Goal: Information Seeking & Learning: Learn about a topic

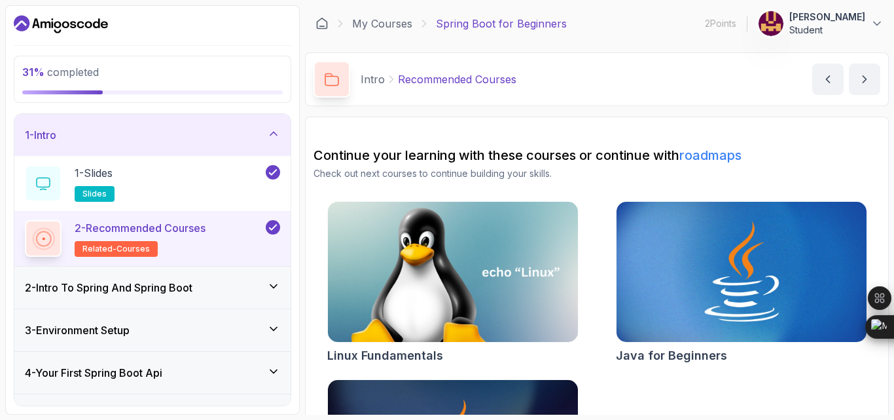
click at [246, 35] on div at bounding box center [152, 24] width 277 height 21
click at [192, 103] on div "31 % completed" at bounding box center [152, 79] width 277 height 47
click at [209, 30] on div at bounding box center [152, 24] width 277 height 21
click at [267, 293] on icon at bounding box center [273, 285] width 13 height 13
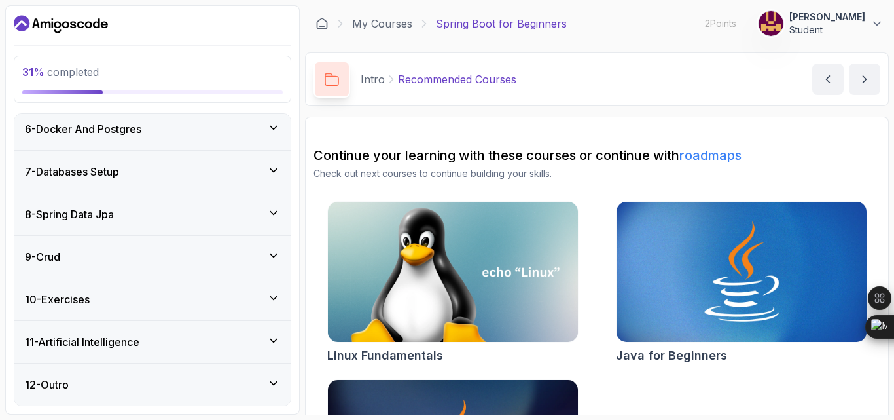
scroll to position [240, 0]
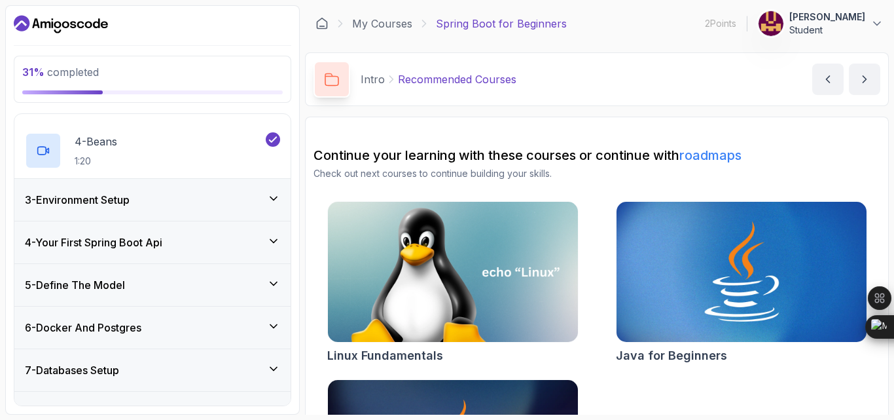
click at [267, 205] on icon at bounding box center [273, 198] width 13 height 13
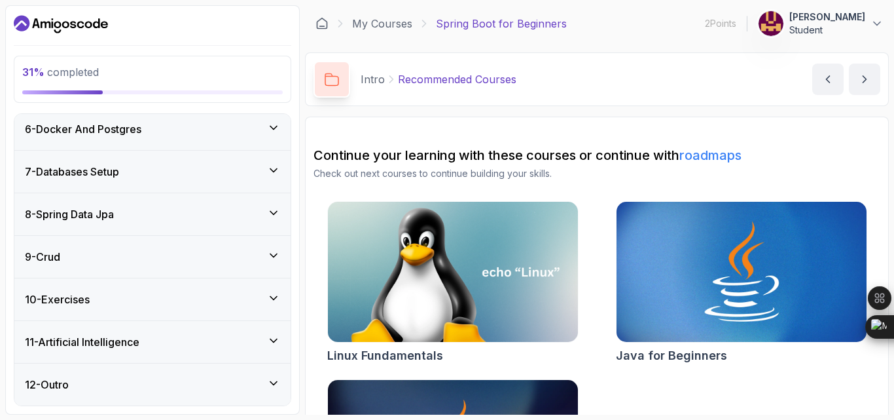
scroll to position [336, 0]
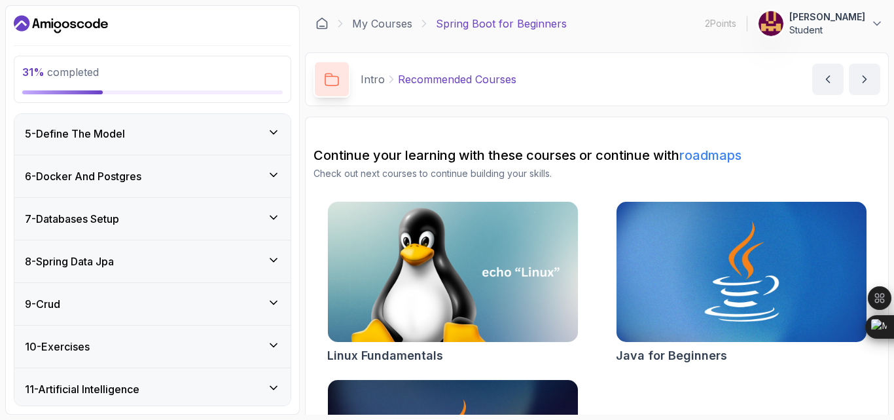
click at [262, 99] on div "4 - Your First Spring Boot Api" at bounding box center [152, 91] width 255 height 16
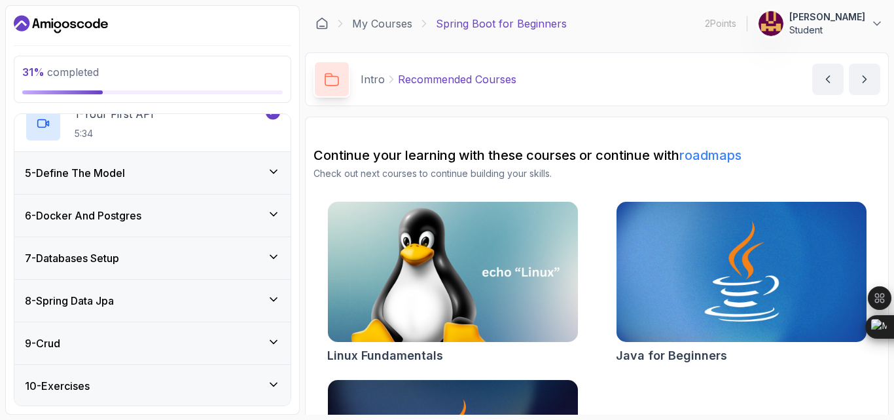
scroll to position [202, 0]
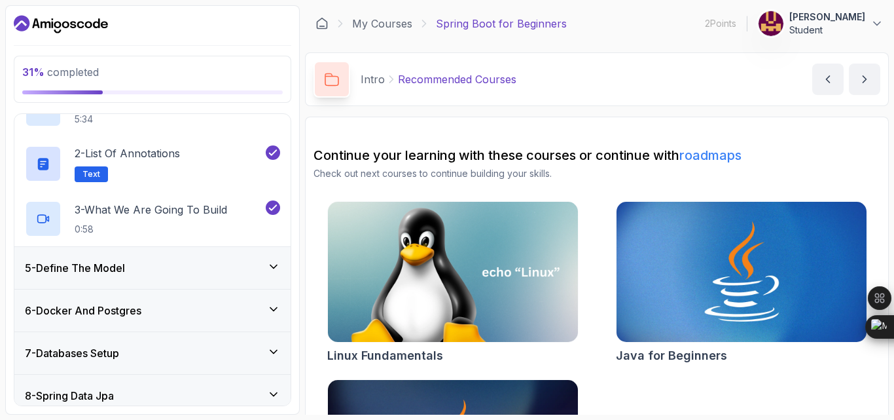
click at [268, 273] on icon at bounding box center [273, 266] width 13 height 13
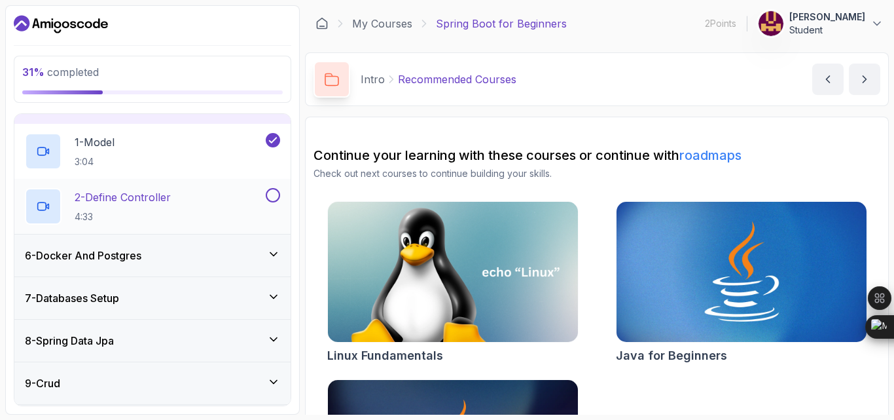
click at [268, 202] on button at bounding box center [273, 195] width 14 height 14
click at [272, 202] on icon at bounding box center [273, 194] width 12 height 13
drag, startPoint x: 274, startPoint y: 349, endPoint x: 269, endPoint y: 354, distance: 7.0
click at [269, 276] on div "6 - Docker And Postgres" at bounding box center [152, 255] width 276 height 42
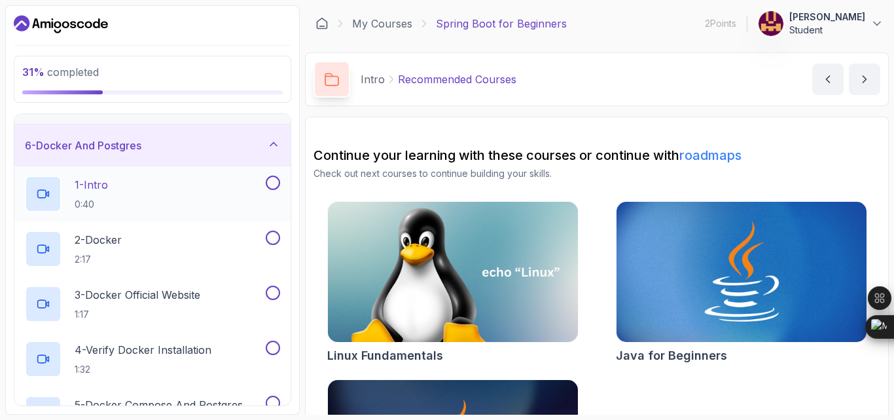
click at [271, 190] on button at bounding box center [273, 182] width 14 height 14
click at [269, 190] on button at bounding box center [273, 182] width 14 height 14
click at [271, 190] on button at bounding box center [273, 182] width 14 height 14
click at [268, 245] on button at bounding box center [273, 237] width 14 height 14
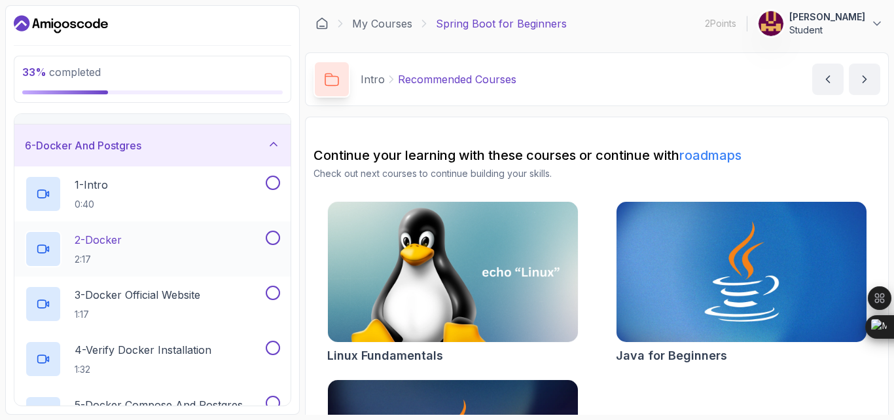
click at [268, 245] on button at bounding box center [273, 237] width 14 height 14
click at [269, 245] on button at bounding box center [273, 237] width 14 height 14
drag, startPoint x: 264, startPoint y: 331, endPoint x: 270, endPoint y: 342, distance: 11.7
click at [270, 245] on button at bounding box center [273, 237] width 14 height 14
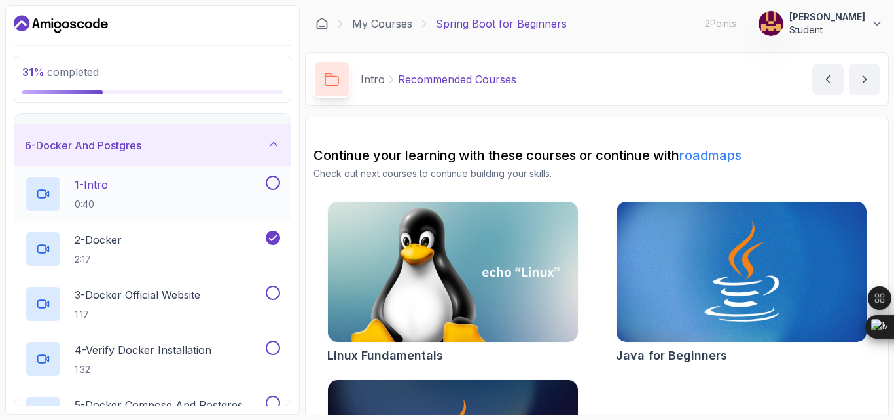
click at [266, 190] on button at bounding box center [273, 182] width 14 height 14
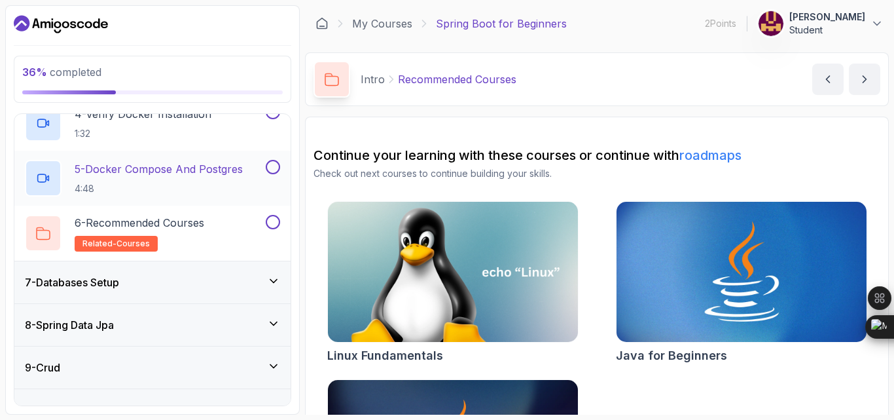
scroll to position [442, 0]
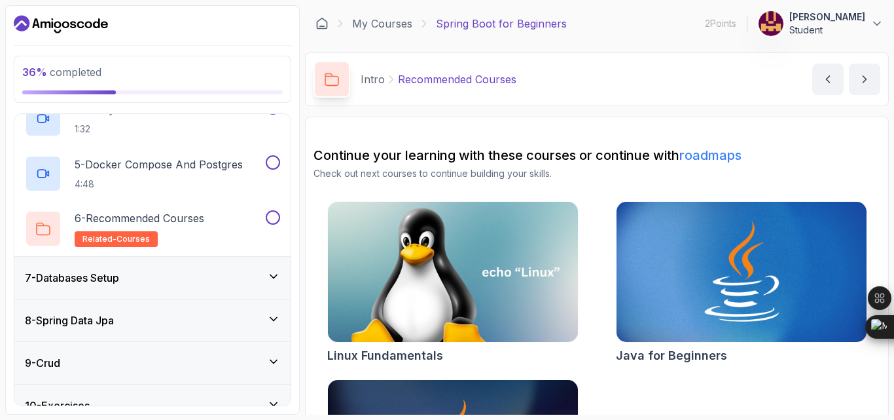
click at [266, 60] on button at bounding box center [273, 52] width 14 height 14
click at [266, 115] on button at bounding box center [273, 107] width 14 height 14
click at [269, 170] on button at bounding box center [273, 162] width 14 height 14
click at [271, 224] on button at bounding box center [273, 217] width 14 height 14
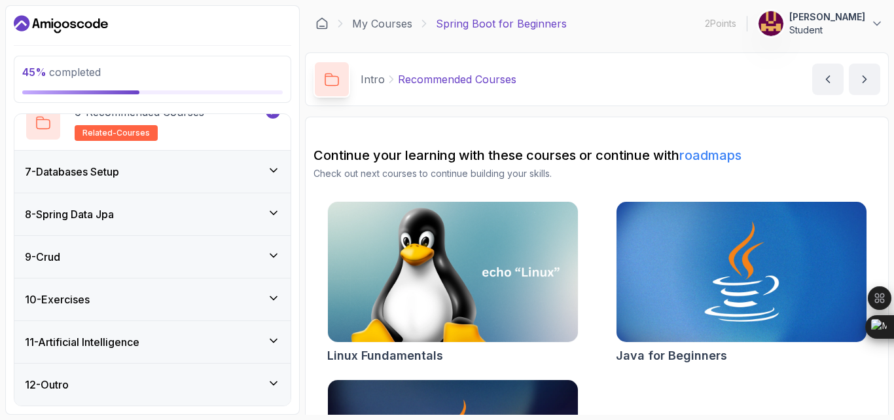
click at [269, 177] on icon at bounding box center [273, 170] width 13 height 13
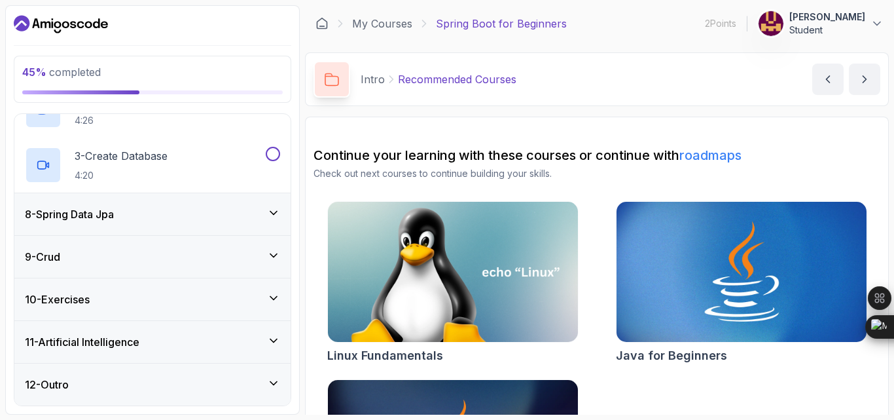
scroll to position [336, 0]
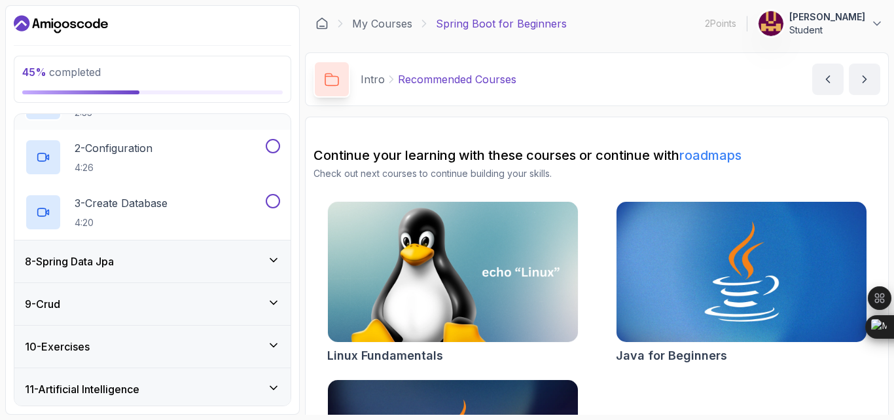
click at [272, 98] on button at bounding box center [273, 91] width 14 height 14
click at [273, 185] on div "2 - Configuration 4:26" at bounding box center [152, 157] width 276 height 55
click at [272, 153] on button at bounding box center [273, 146] width 14 height 14
click at [269, 240] on div "3 - Create Database 4:20" at bounding box center [152, 212] width 276 height 55
click at [272, 208] on button at bounding box center [273, 201] width 14 height 14
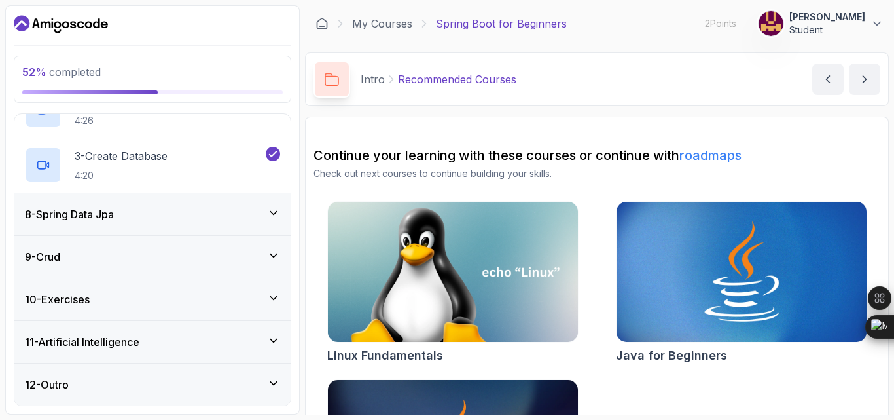
scroll to position [577, 0]
click at [262, 206] on div "8 - Spring Data Jpa" at bounding box center [152, 214] width 255 height 16
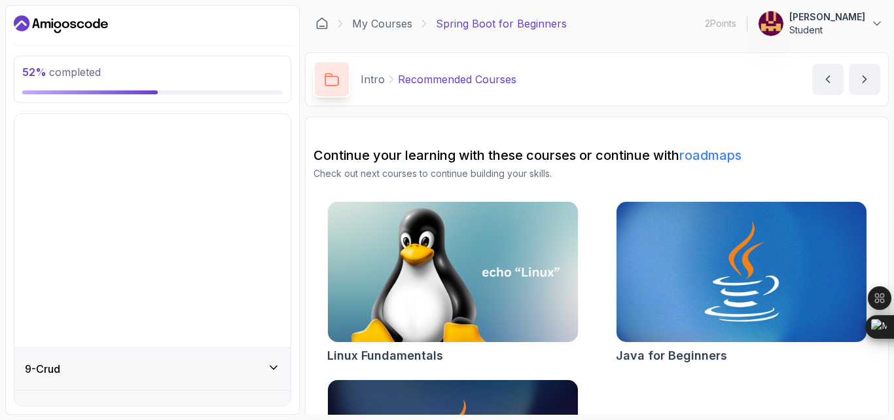
scroll to position [370, 0]
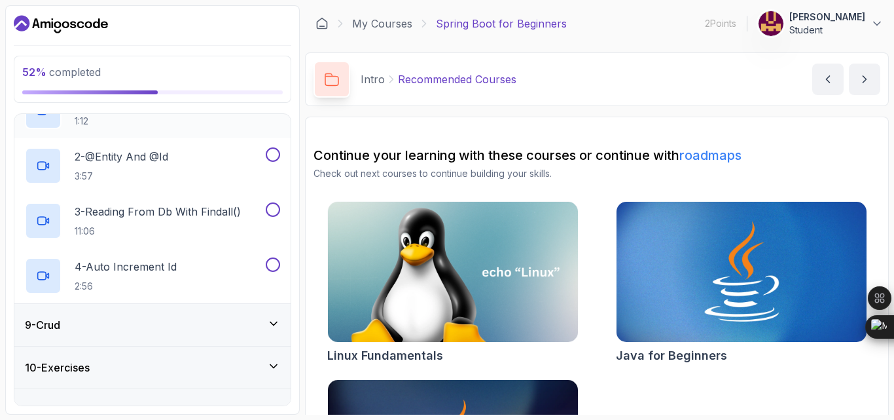
click at [271, 107] on button at bounding box center [273, 99] width 14 height 14
click at [272, 162] on button at bounding box center [273, 154] width 14 height 14
click at [274, 217] on button at bounding box center [273, 209] width 14 height 14
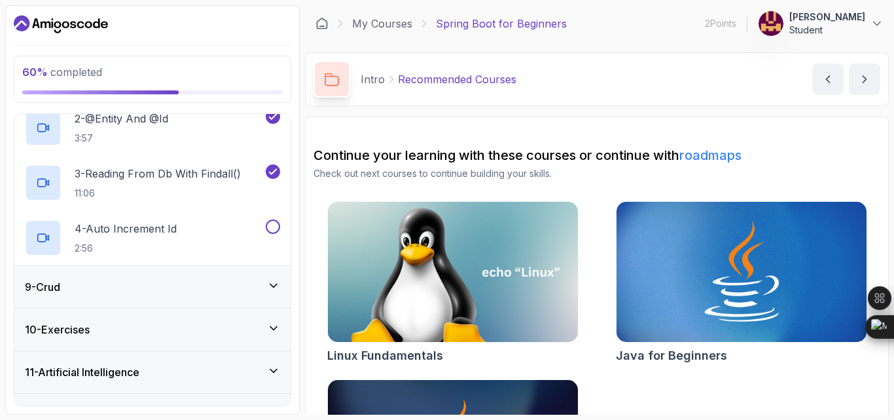
scroll to position [405, 0]
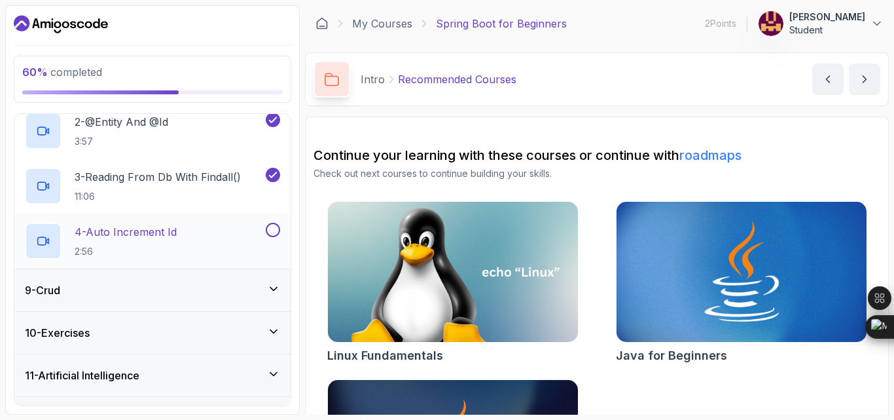
click at [270, 237] on button at bounding box center [273, 230] width 14 height 14
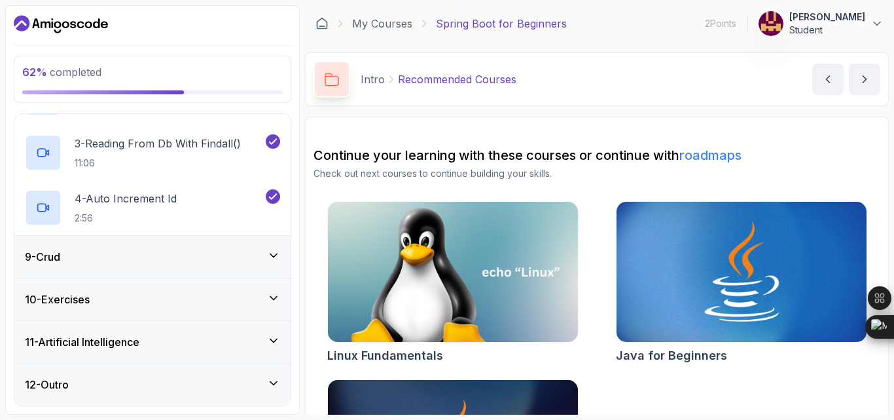
scroll to position [645, 0]
click at [281, 236] on div "9 - Crud" at bounding box center [152, 257] width 276 height 42
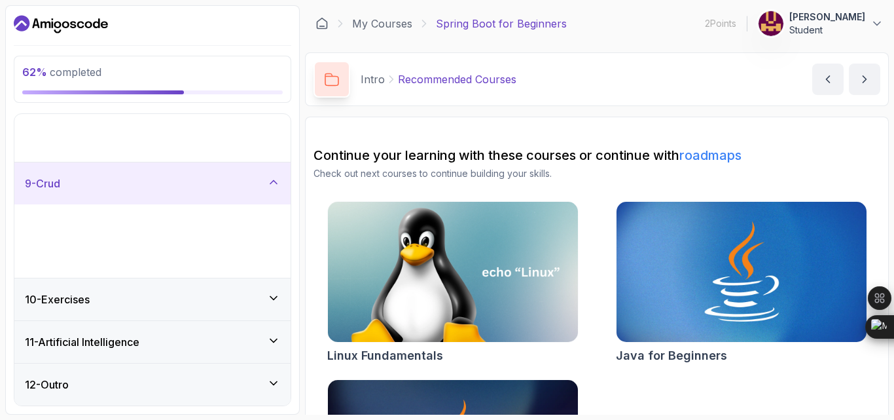
scroll to position [370, 0]
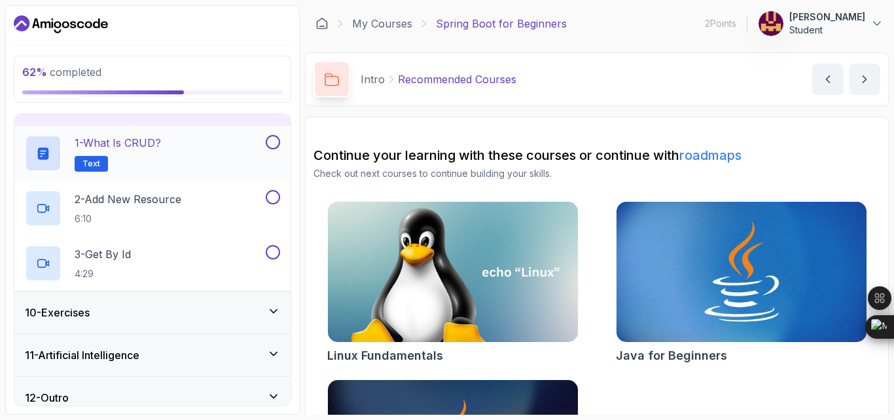
click at [270, 149] on button at bounding box center [273, 142] width 14 height 14
click at [268, 204] on button at bounding box center [273, 197] width 14 height 14
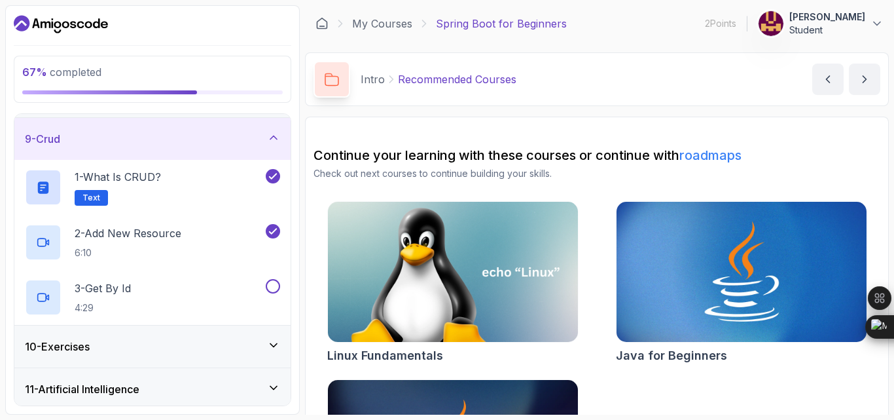
scroll to position [577, 0]
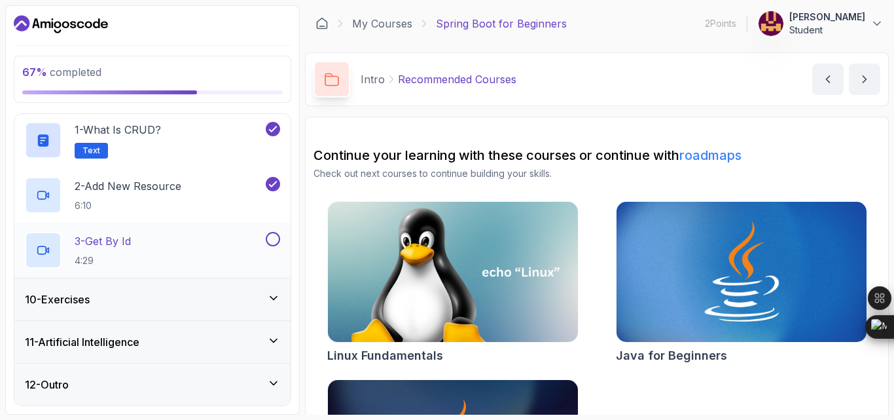
drag, startPoint x: 192, startPoint y: 198, endPoint x: 194, endPoint y: 174, distance: 23.7
click at [194, 223] on div "3 - Get By Id 4:29" at bounding box center [152, 250] width 276 height 55
click at [270, 232] on button at bounding box center [273, 239] width 14 height 14
click at [263, 291] on div "10 - Exercises" at bounding box center [152, 299] width 255 height 16
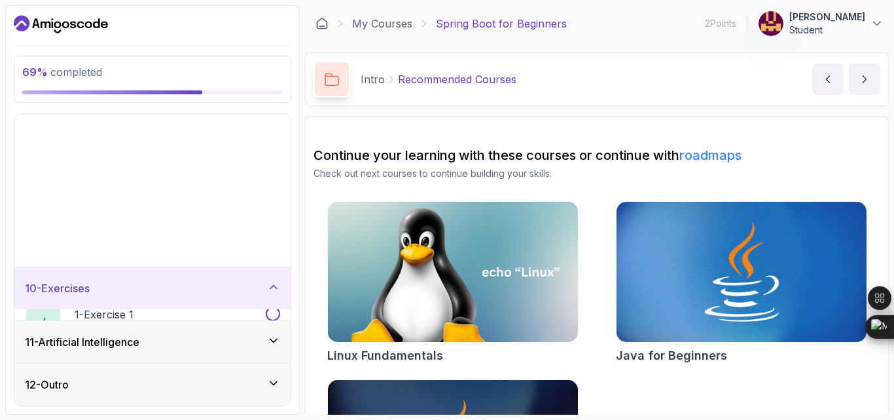
scroll to position [370, 0]
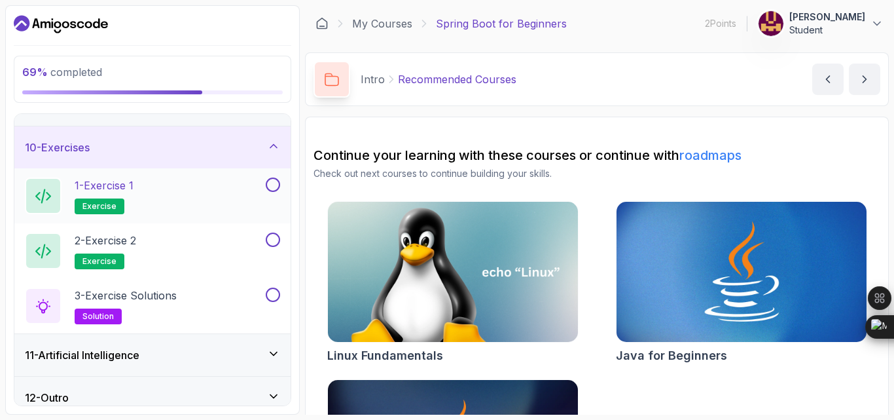
click at [268, 192] on button at bounding box center [273, 184] width 14 height 14
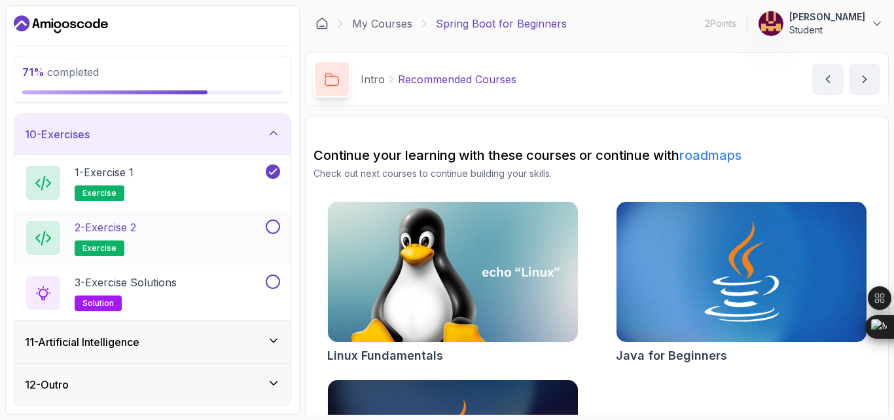
click at [269, 219] on button at bounding box center [273, 226] width 14 height 14
click at [270, 274] on button at bounding box center [273, 281] width 14 height 14
click at [274, 334] on icon at bounding box center [273, 340] width 13 height 13
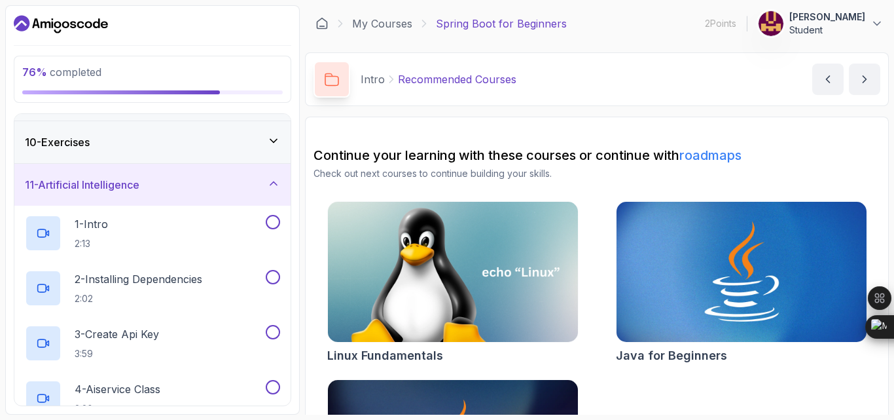
scroll to position [370, 0]
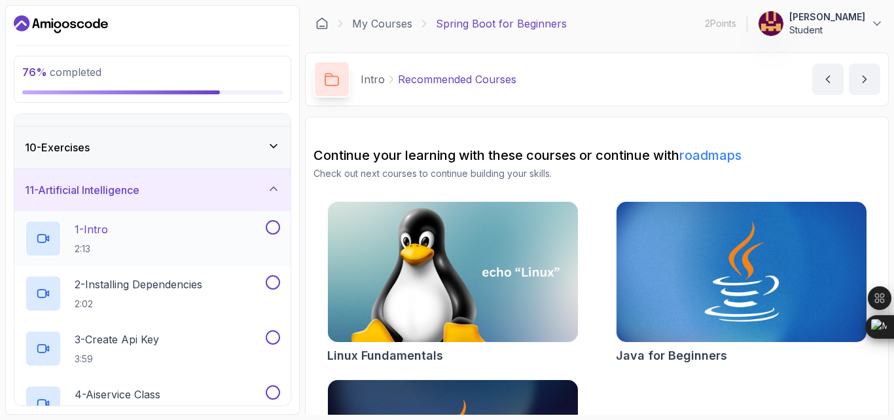
click at [268, 257] on button "1 - Intro 2:13" at bounding box center [152, 238] width 255 height 37
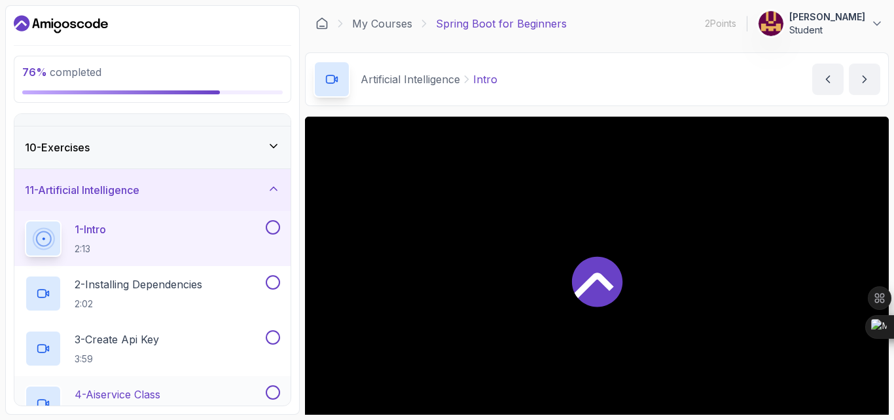
scroll to position [611, 0]
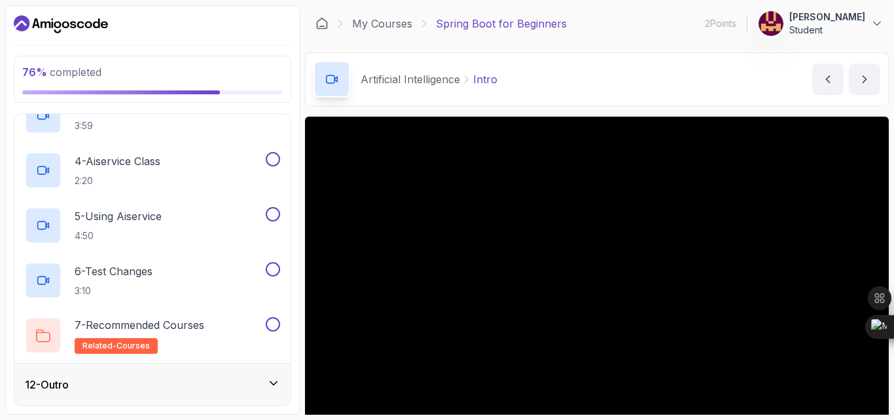
click at [271, 56] on button at bounding box center [273, 49] width 14 height 14
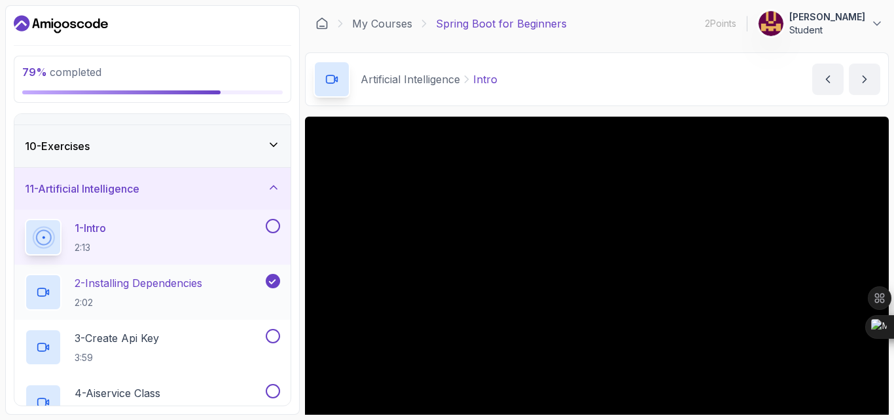
scroll to position [370, 0]
click at [269, 234] on button at bounding box center [273, 227] width 14 height 14
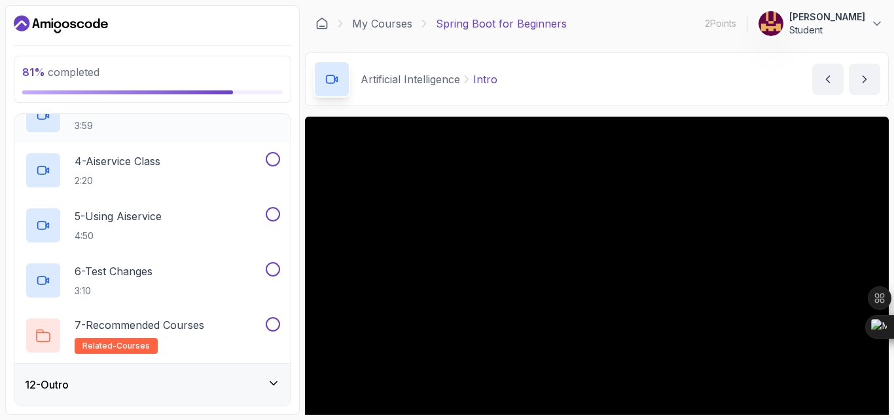
scroll to position [611, 0]
click at [268, 111] on button at bounding box center [273, 104] width 14 height 14
click at [264, 198] on div "4 - Aiservice Class 2:20" at bounding box center [152, 170] width 276 height 55
click at [270, 166] on button at bounding box center [273, 159] width 14 height 14
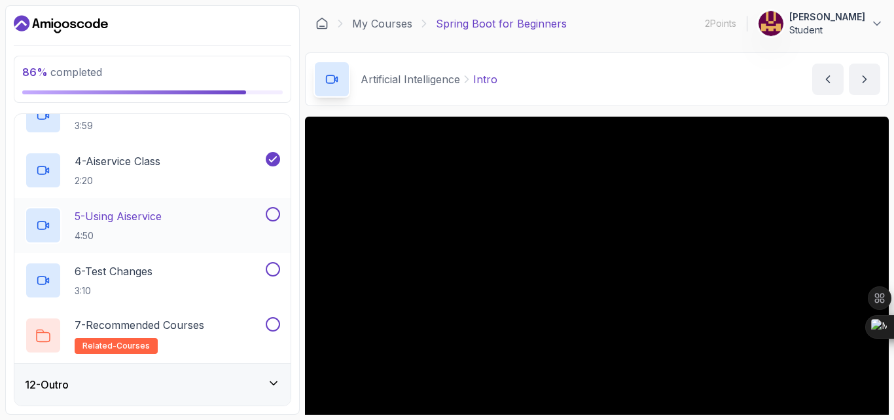
click at [266, 207] on button at bounding box center [273, 214] width 14 height 14
click at [263, 262] on div at bounding box center [271, 269] width 17 height 14
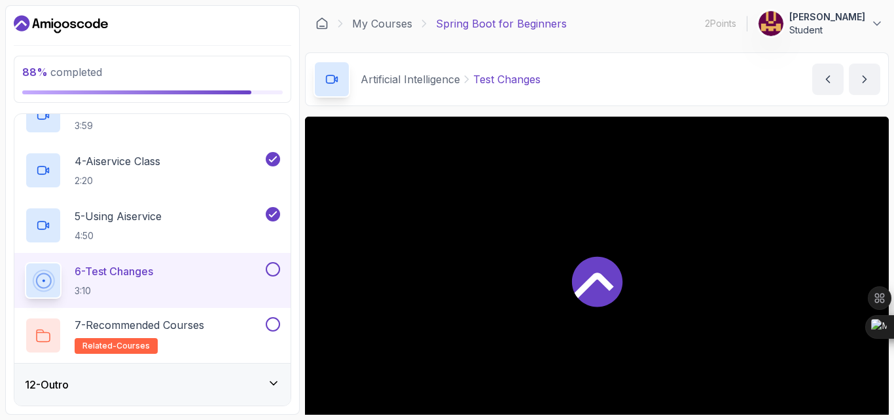
click at [270, 262] on button at bounding box center [273, 269] width 14 height 14
click at [272, 317] on button at bounding box center [273, 324] width 14 height 14
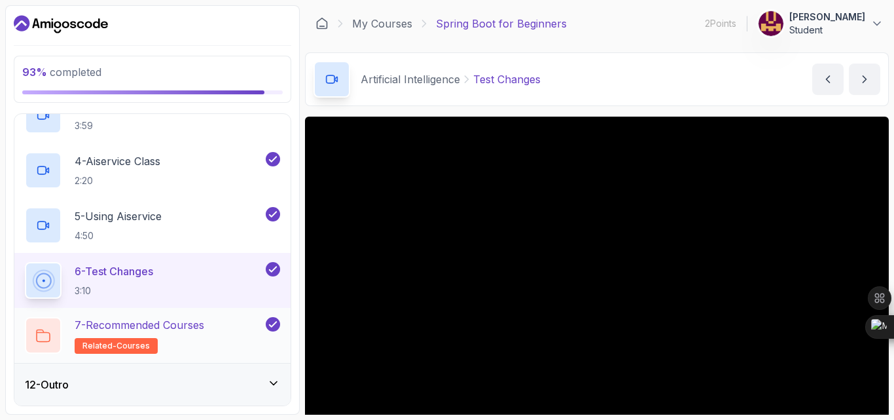
scroll to position [851, 0]
click at [259, 376] on div "12 - Outro" at bounding box center [152, 384] width 255 height 16
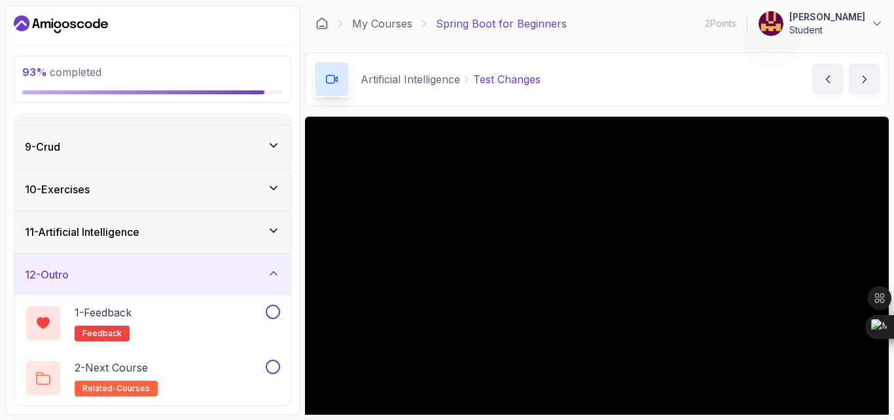
scroll to position [508, 0]
click at [266, 304] on button at bounding box center [273, 311] width 14 height 14
click at [273, 359] on button at bounding box center [273, 366] width 14 height 14
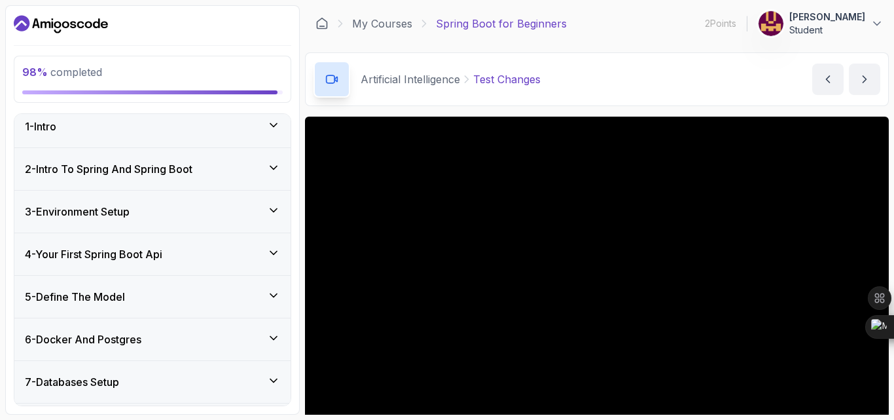
scroll to position [0, 0]
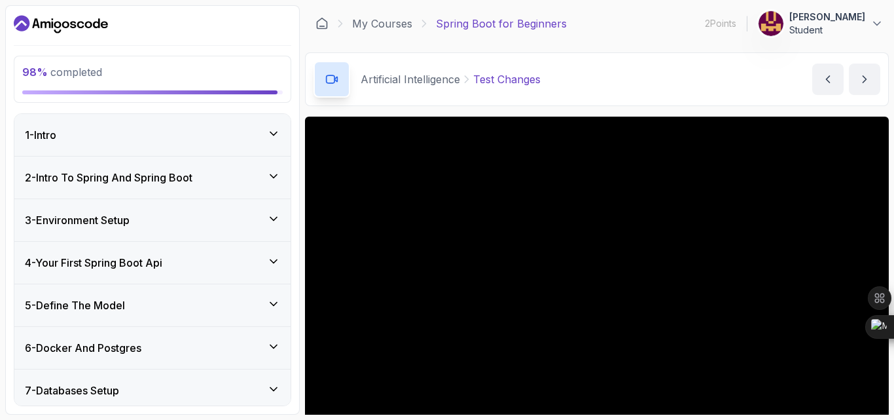
click at [267, 140] on icon at bounding box center [273, 133] width 13 height 13
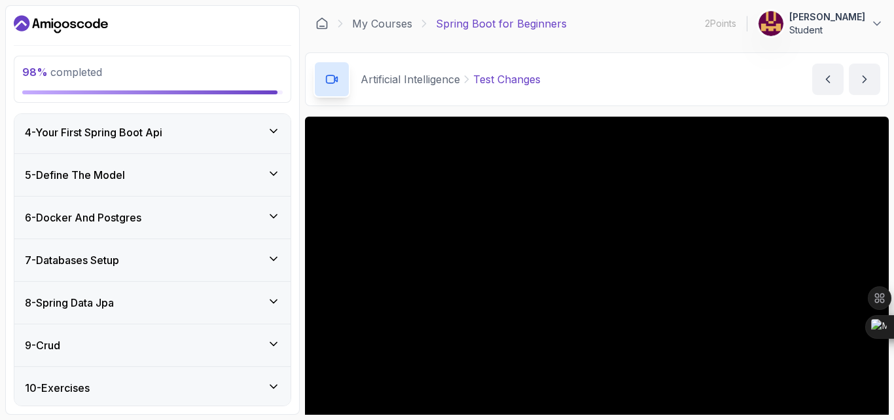
click at [276, 95] on icon at bounding box center [273, 88] width 13 height 13
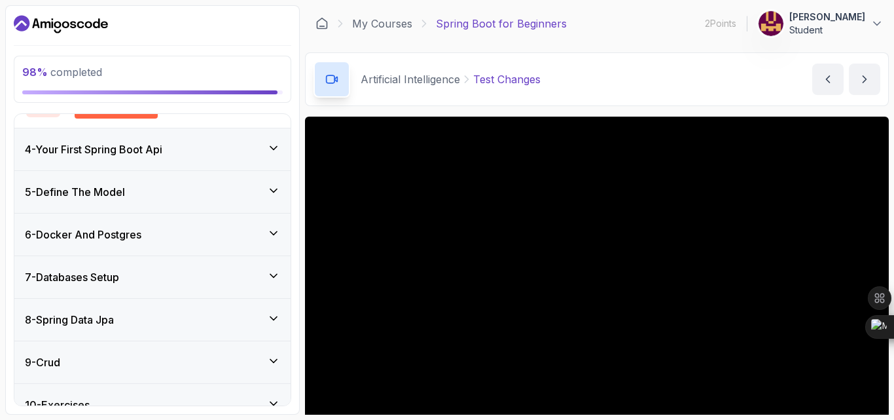
scroll to position [342, 0]
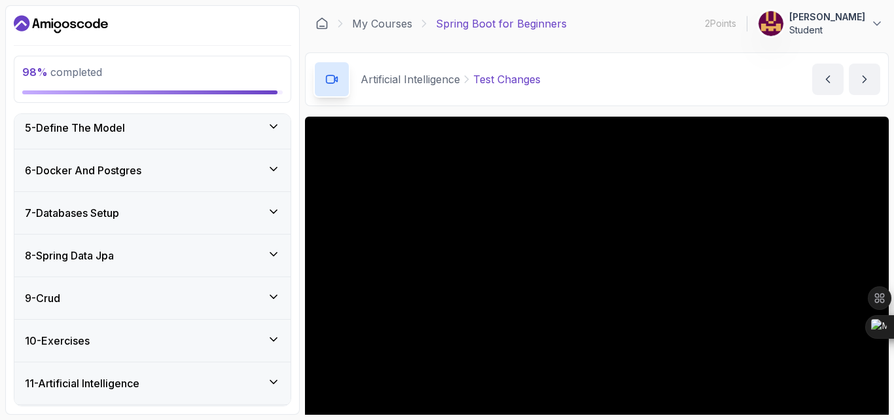
click at [272, 90] on icon at bounding box center [273, 83] width 13 height 13
drag, startPoint x: 223, startPoint y: 207, endPoint x: 254, endPoint y: 214, distance: 31.6
click at [254, 214] on div "1 - Intro 2 - Intro To Spring And Spring Boot 3 - Environment Setup 4 - Your Fi…" at bounding box center [152, 259] width 276 height 291
drag, startPoint x: 204, startPoint y: 60, endPoint x: 219, endPoint y: 75, distance: 20.8
click at [207, 72] on div "98 % completed 1 - Intro 2 - Intro To Spring And Spring Boot 3 - Environment Se…" at bounding box center [152, 209] width 295 height 409
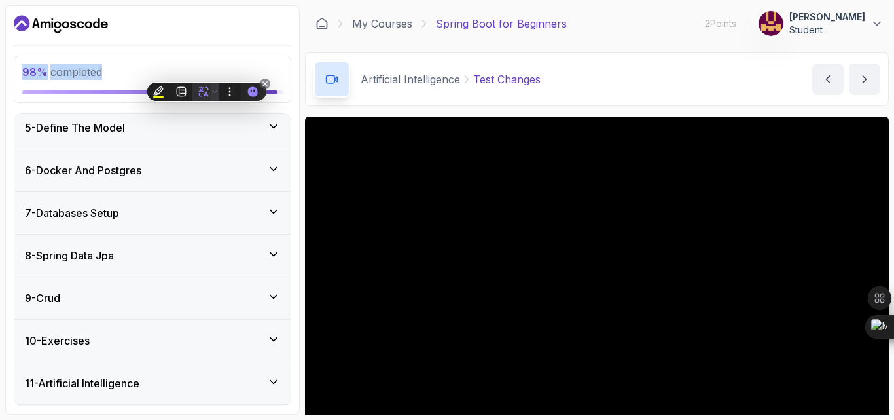
click at [217, 86] on span at bounding box center [215, 91] width 8 height 18
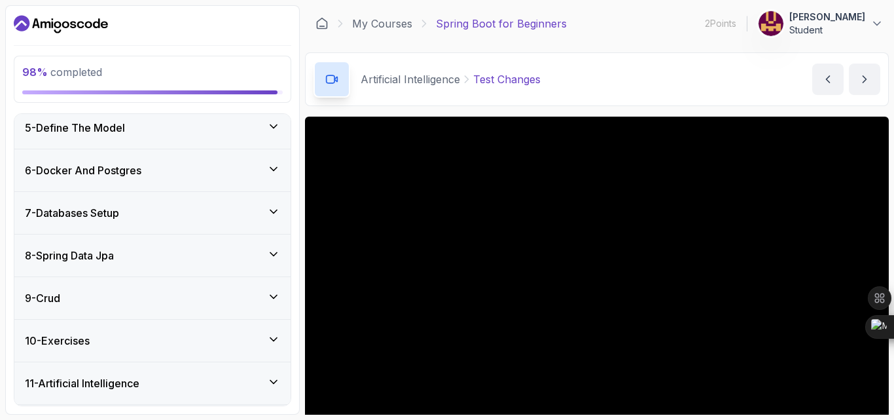
click at [93, 79] on span "98 % completed" at bounding box center [62, 71] width 80 height 13
click at [271, 128] on icon at bounding box center [273, 126] width 7 height 3
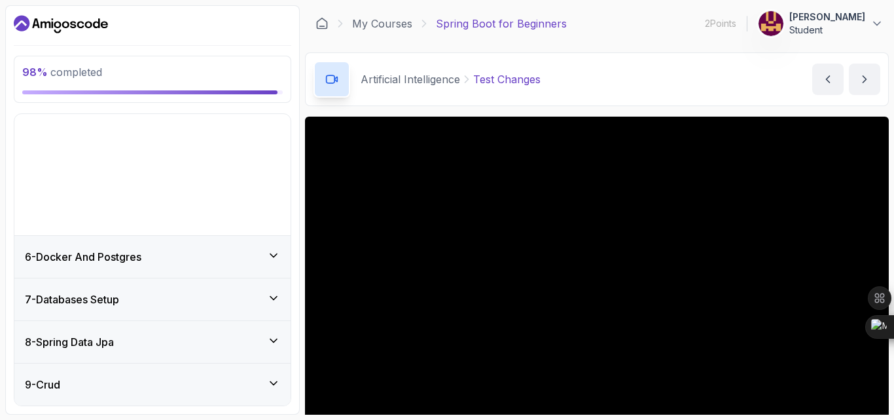
scroll to position [219, 0]
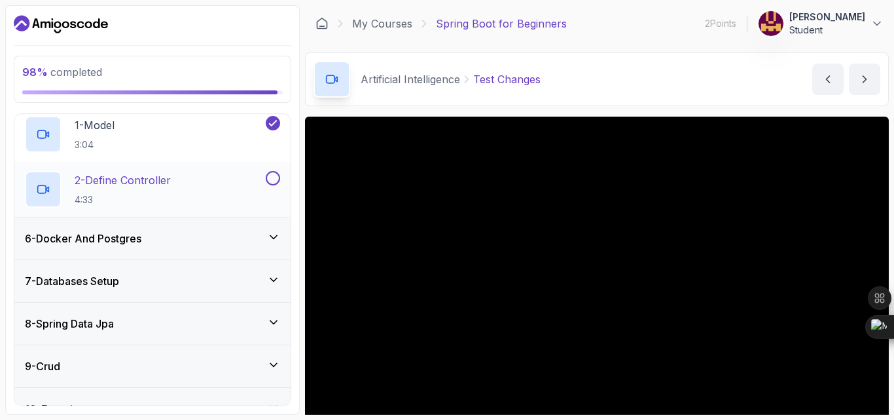
click at [267, 185] on button at bounding box center [273, 178] width 14 height 14
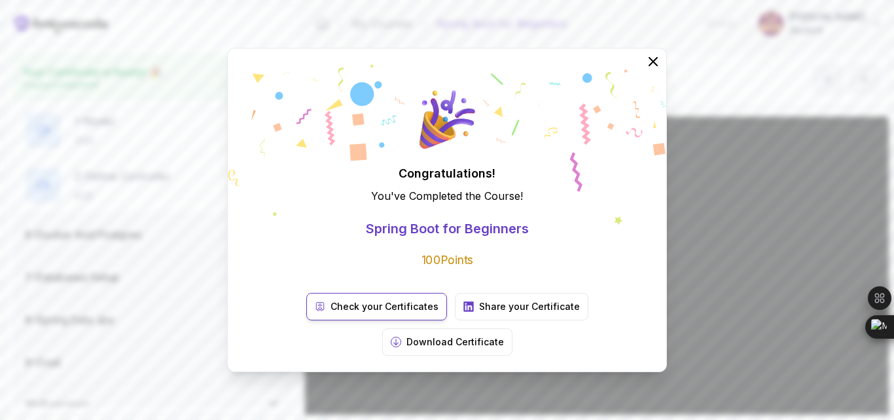
click at [331, 313] on p "Check your Certificates" at bounding box center [385, 306] width 108 height 13
click at [504, 348] on p "Download Certificate" at bounding box center [455, 341] width 98 height 13
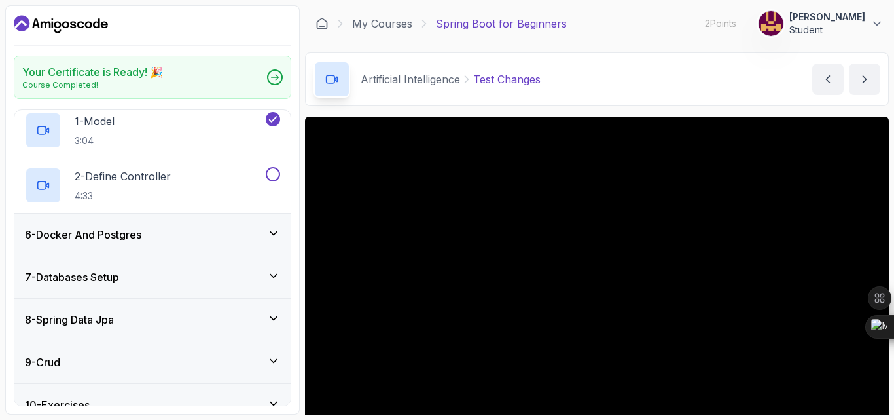
click at [724, 96] on div "Artificial Intelligence Test Changes Test Changes by nelson" at bounding box center [597, 79] width 584 height 54
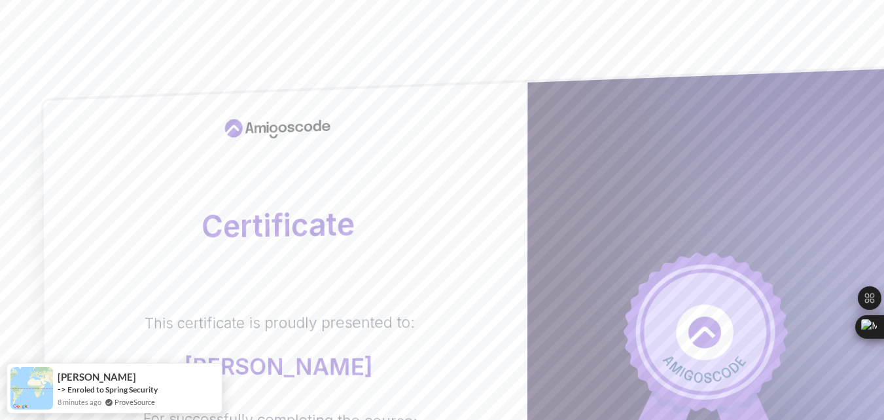
drag, startPoint x: 341, startPoint y: 217, endPoint x: 253, endPoint y: 188, distance: 92.9
click at [253, 188] on div "Certificate This certificate is proudly presented to: [PERSON_NAME] For success…" at bounding box center [285, 349] width 484 height 535
